Goal: Task Accomplishment & Management: Use online tool/utility

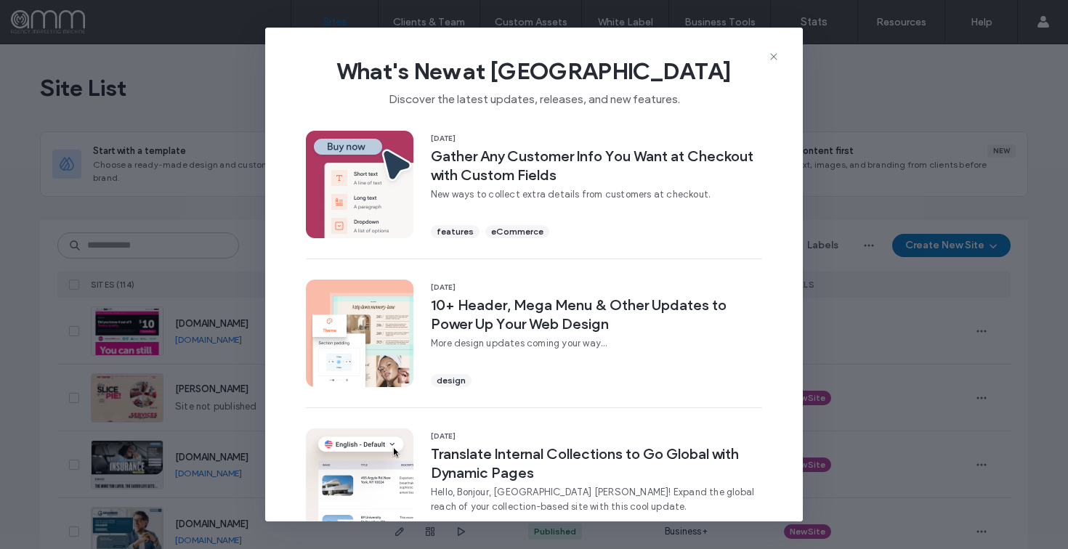
click at [772, 56] on icon at bounding box center [774, 57] width 12 height 12
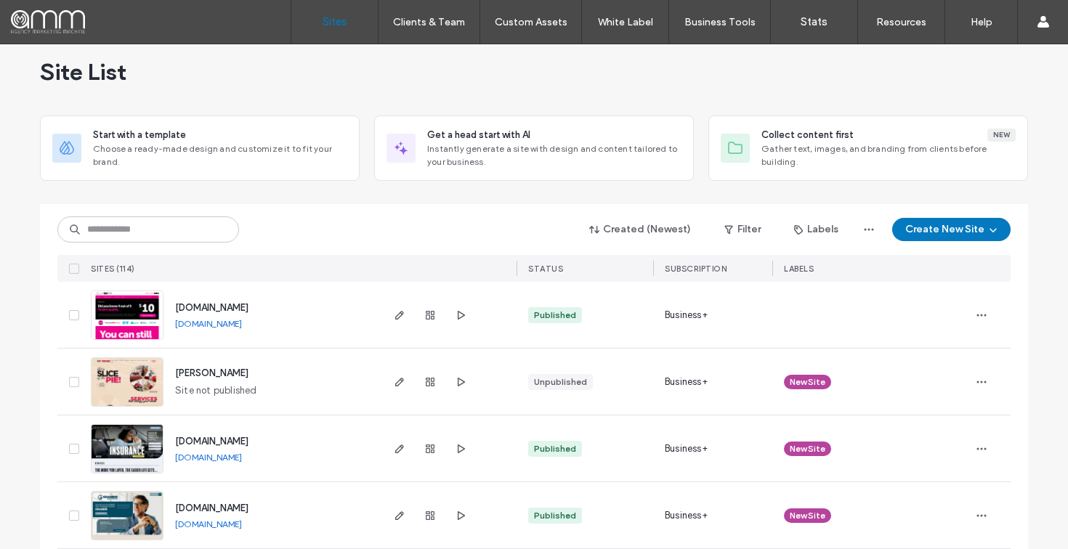
scroll to position [123, 0]
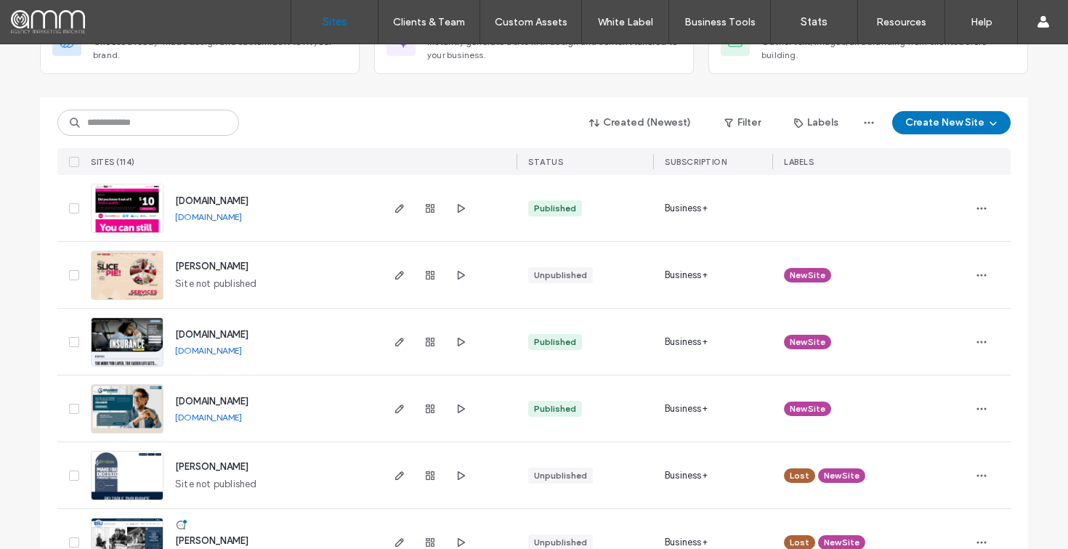
click at [228, 420] on link "[DOMAIN_NAME]" at bounding box center [208, 417] width 67 height 11
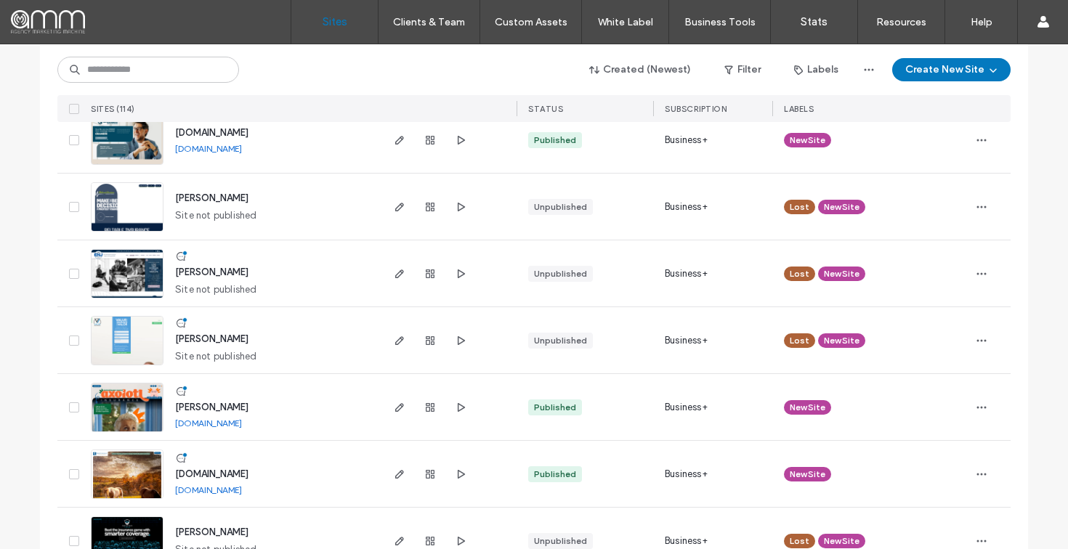
scroll to position [468, 0]
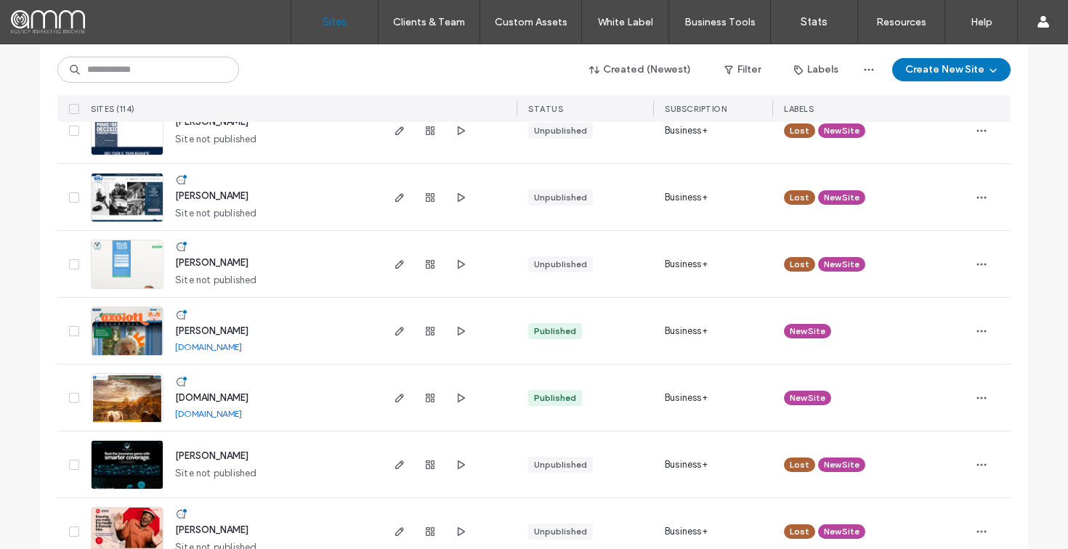
click at [209, 412] on link "[DOMAIN_NAME]" at bounding box center [208, 413] width 67 height 11
click at [235, 349] on link "[DOMAIN_NAME]" at bounding box center [208, 346] width 67 height 11
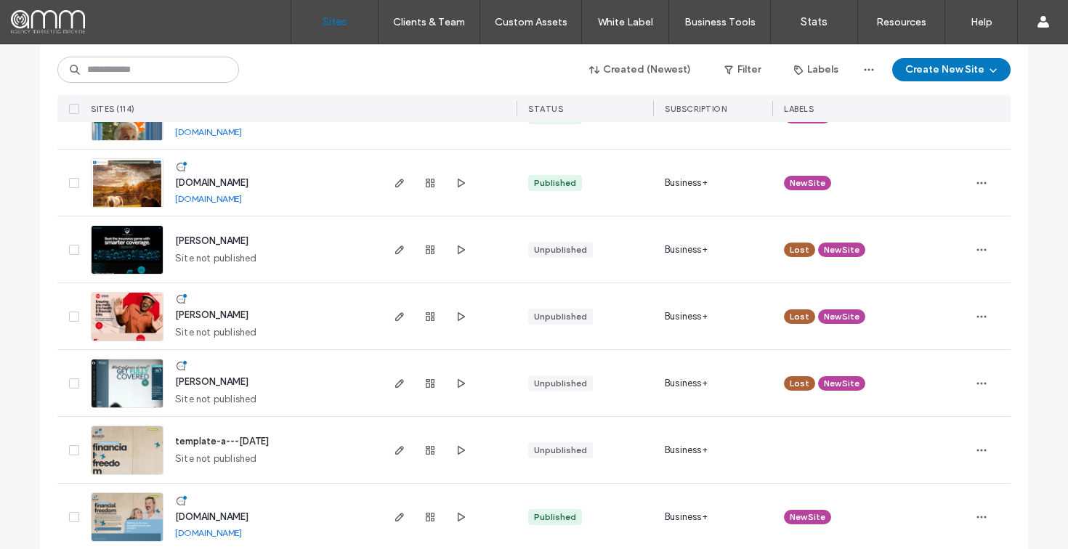
scroll to position [709, 0]
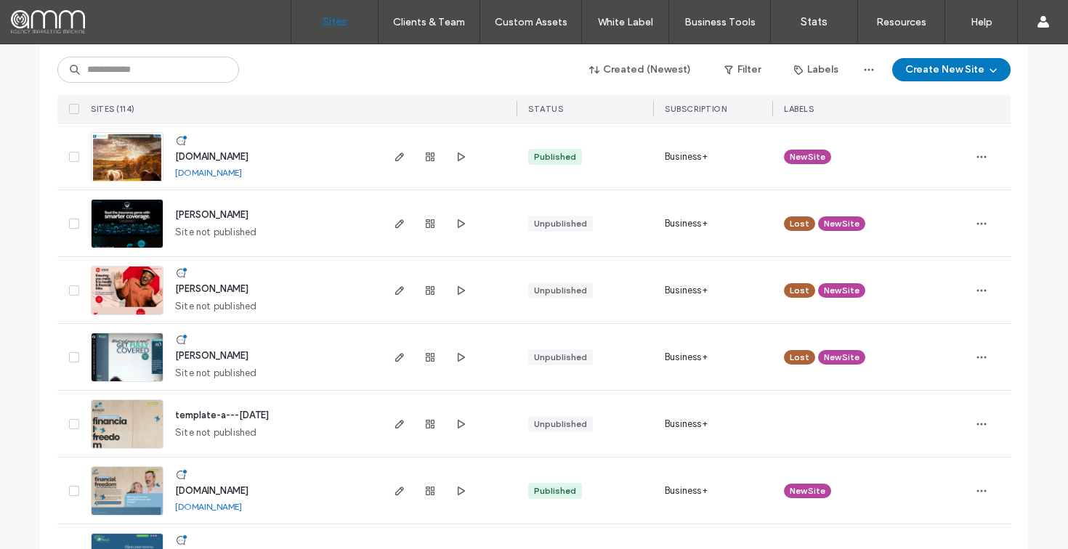
click at [212, 355] on span "[PERSON_NAME]" at bounding box center [211, 355] width 73 height 11
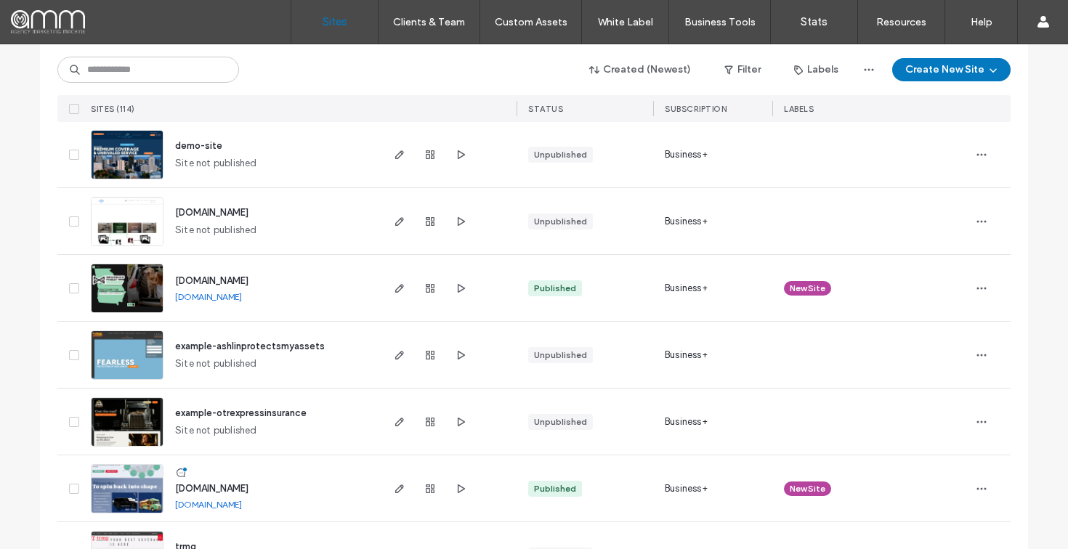
scroll to position [1320, 0]
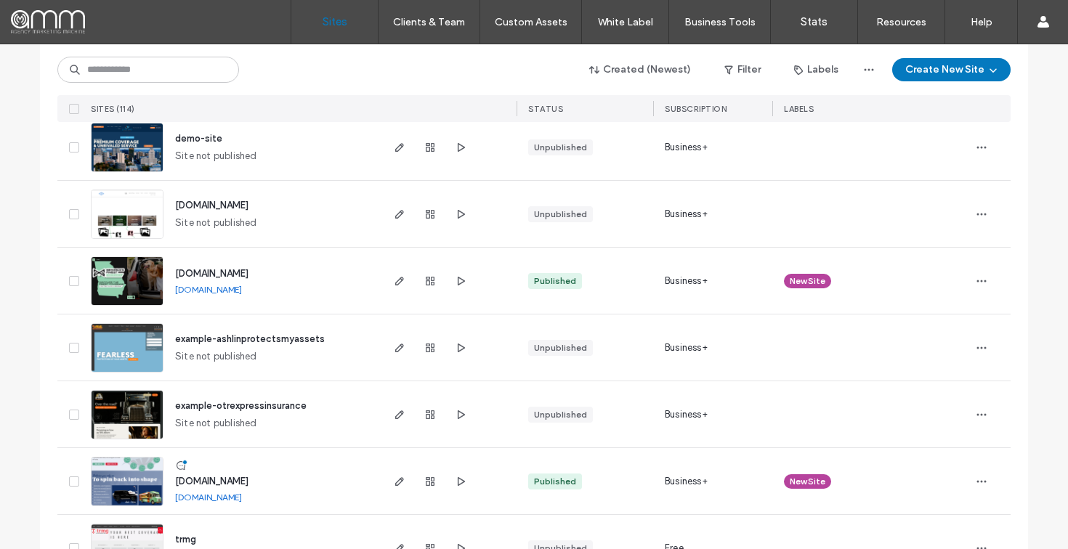
click at [242, 291] on link "[DOMAIN_NAME]" at bounding box center [208, 289] width 67 height 11
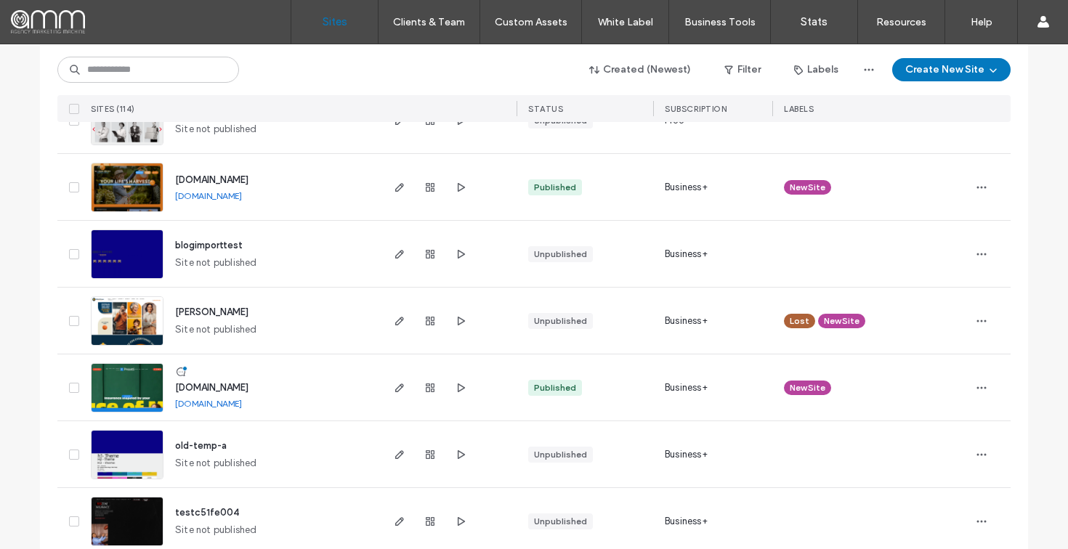
scroll to position [1761, 0]
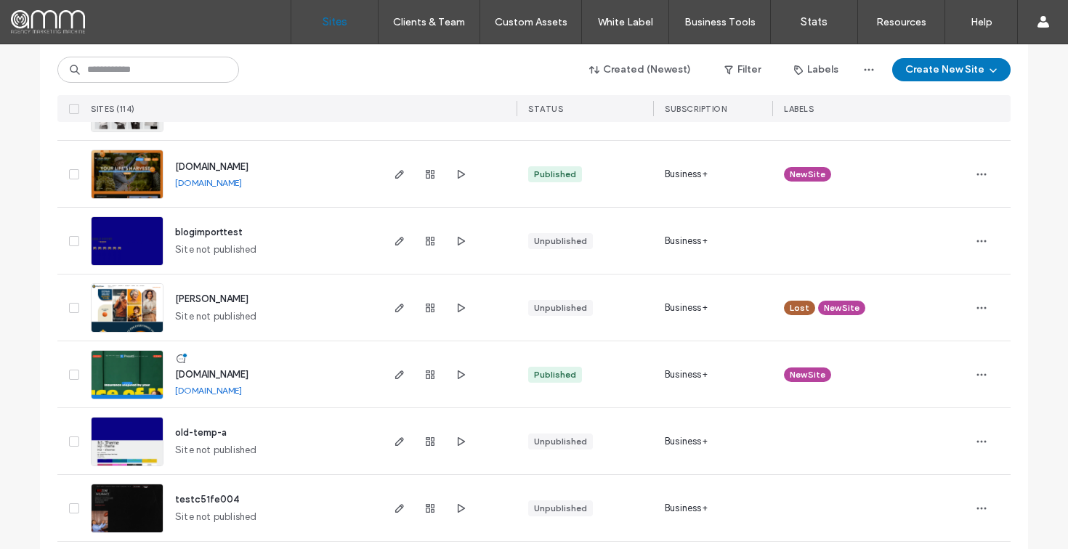
click at [235, 387] on link "[DOMAIN_NAME]" at bounding box center [208, 390] width 67 height 11
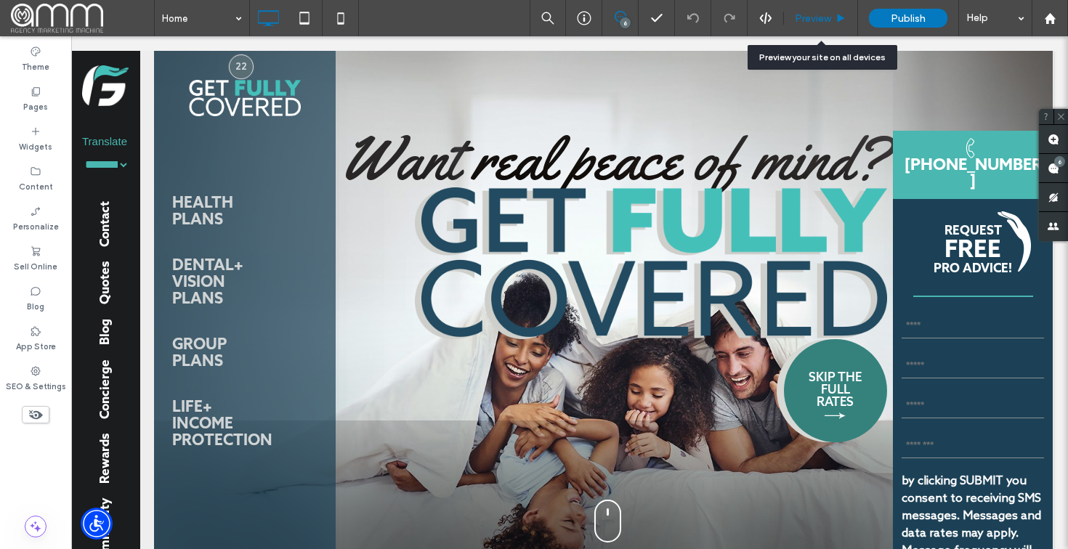
click at [822, 23] on span "Preview" at bounding box center [813, 18] width 36 height 12
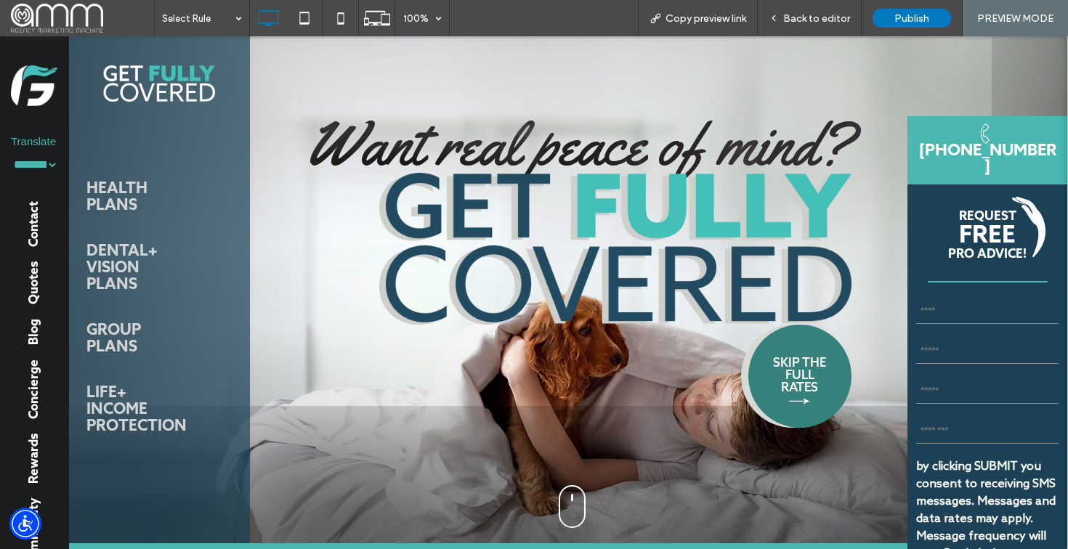
click at [989, 17] on span "PREVIEW MODE" at bounding box center [1015, 18] width 76 height 12
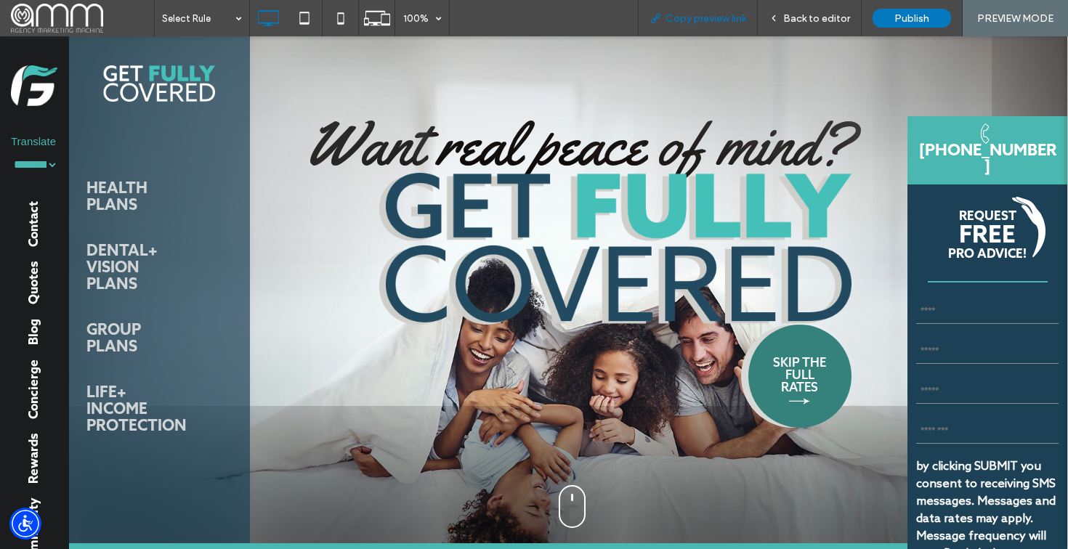
click at [732, 21] on span "Copy preview link" at bounding box center [706, 18] width 81 height 12
